Goal: Task Accomplishment & Management: Manage account settings

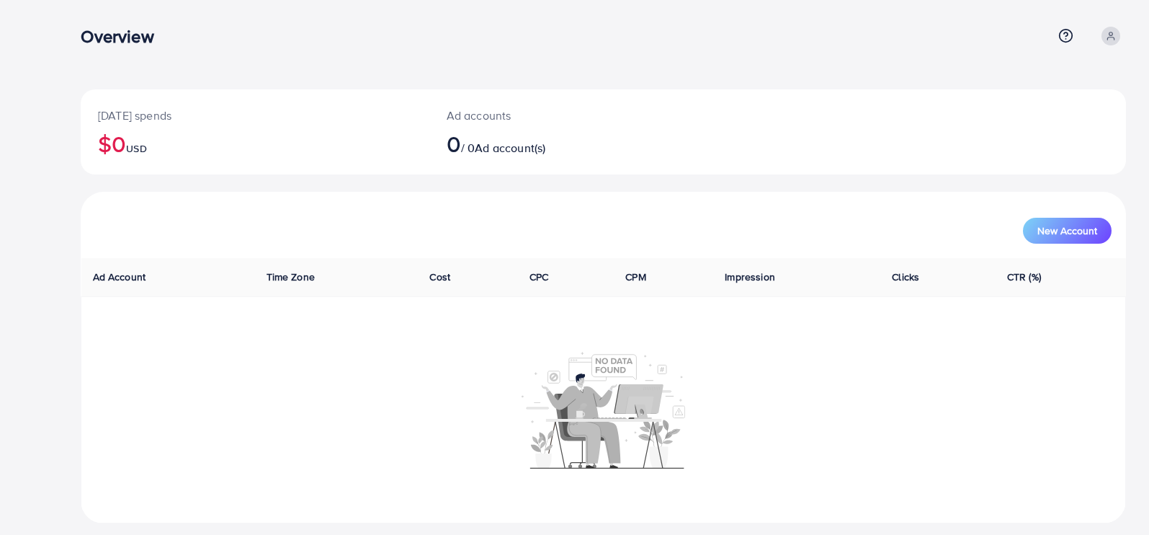
scroll to position [11, 0]
click at [1101, 32] on link at bounding box center [1111, 36] width 30 height 19
click at [1016, 127] on link "Log out" at bounding box center [1056, 118] width 137 height 32
click at [1109, 31] on icon at bounding box center [1111, 36] width 10 height 10
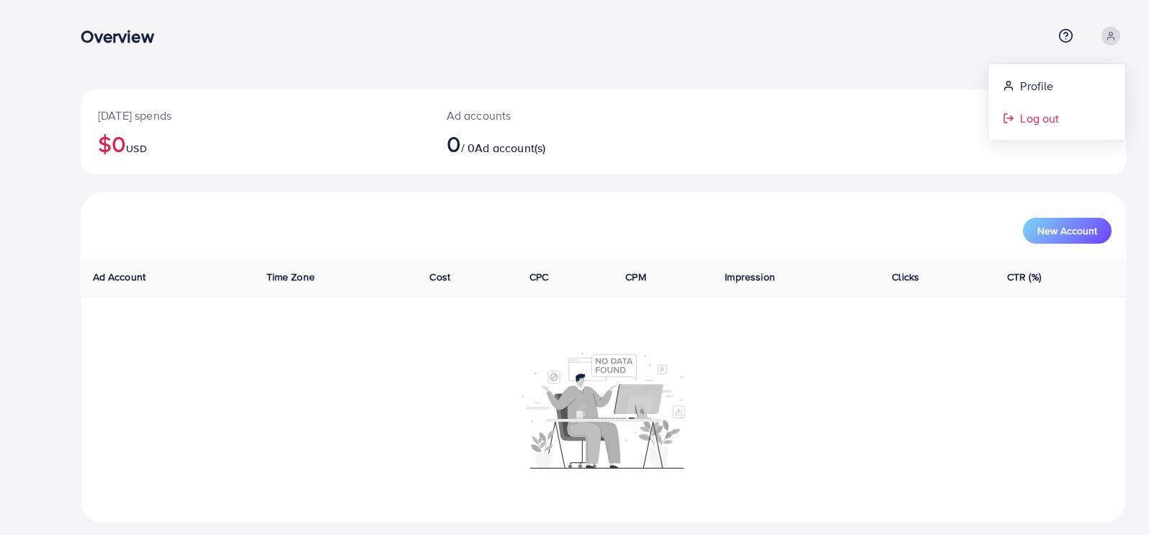
click at [1009, 125] on link "Log out" at bounding box center [1056, 118] width 137 height 32
click at [1114, 32] on icon at bounding box center [1111, 36] width 10 height 10
click at [1018, 122] on link "Log out" at bounding box center [1056, 118] width 137 height 32
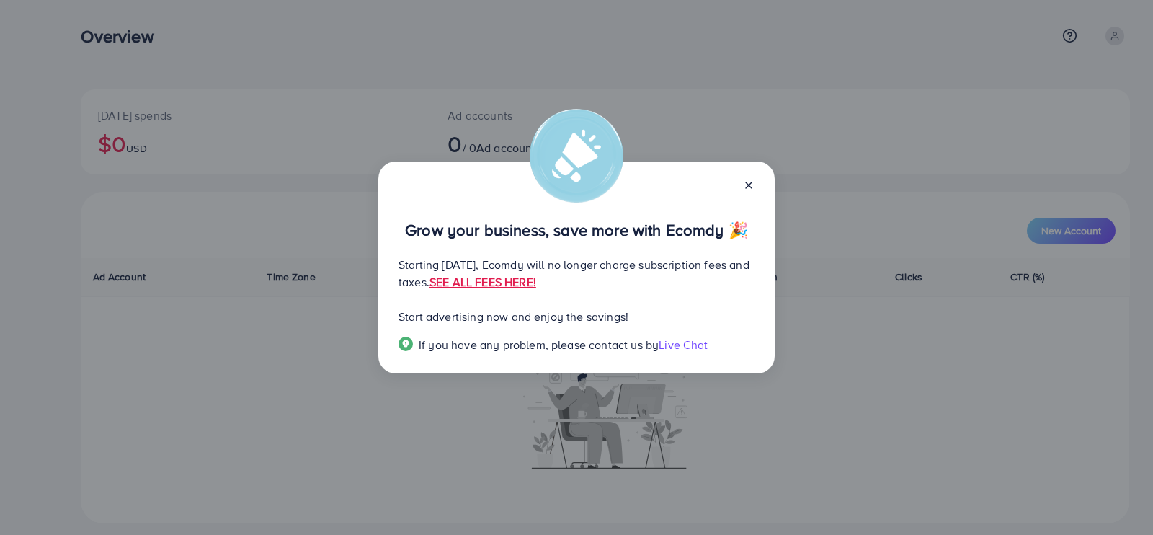
click at [750, 188] on line at bounding box center [749, 185] width 6 height 6
